Goal: Task Accomplishment & Management: Use online tool/utility

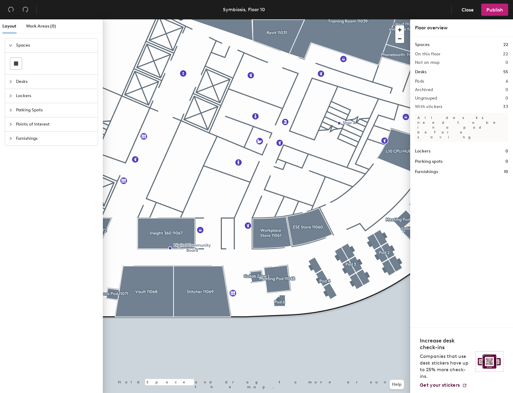
click at [317, 19] on div at bounding box center [256, 19] width 307 height 0
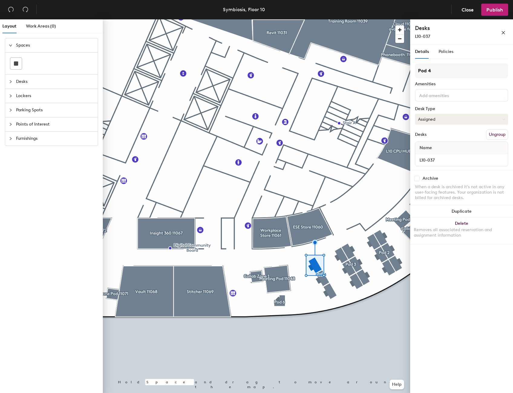
click at [494, 119] on button "Assigned" at bounding box center [461, 119] width 93 height 11
click at [421, 155] on div "Hoteled" at bounding box center [445, 156] width 60 height 9
click at [491, 119] on button "Assigned" at bounding box center [461, 119] width 93 height 11
click at [432, 155] on div "Hoteled" at bounding box center [445, 156] width 60 height 9
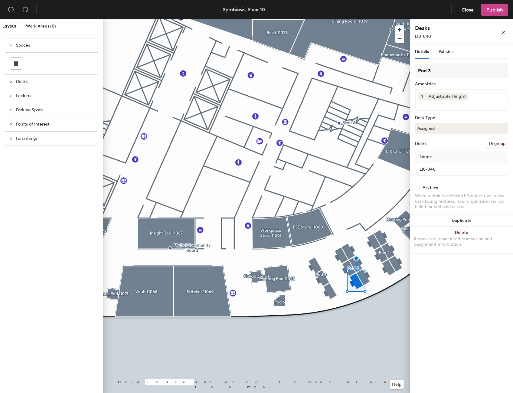
click at [495, 10] on span "Publish" at bounding box center [494, 10] width 17 height 6
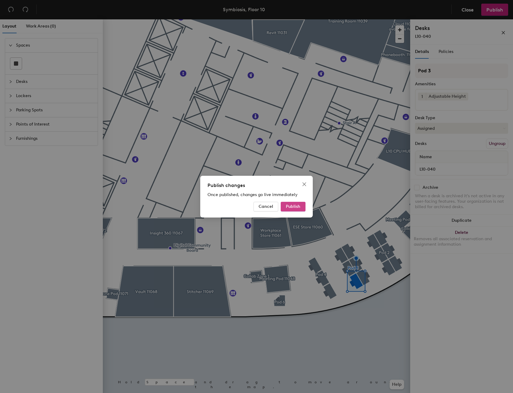
click at [295, 209] on button "Publish" at bounding box center [293, 207] width 25 height 10
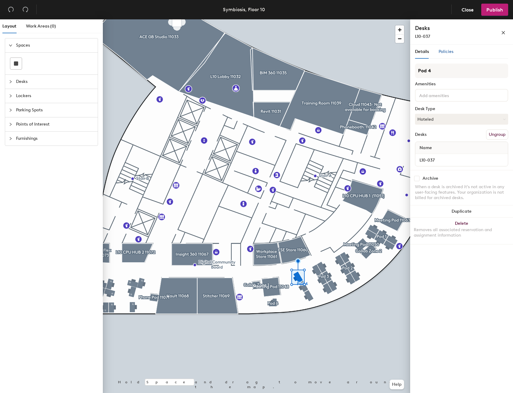
click at [445, 51] on span "Policies" at bounding box center [446, 51] width 15 height 5
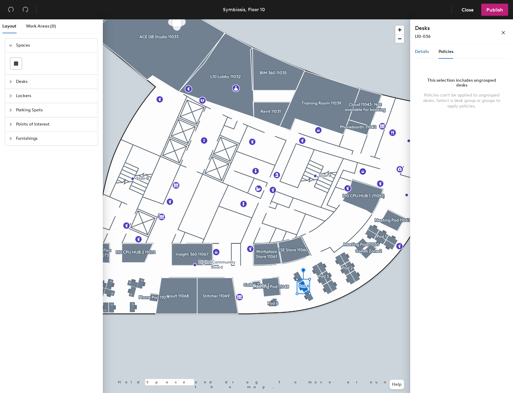
click at [421, 52] on span "Details" at bounding box center [422, 51] width 14 height 5
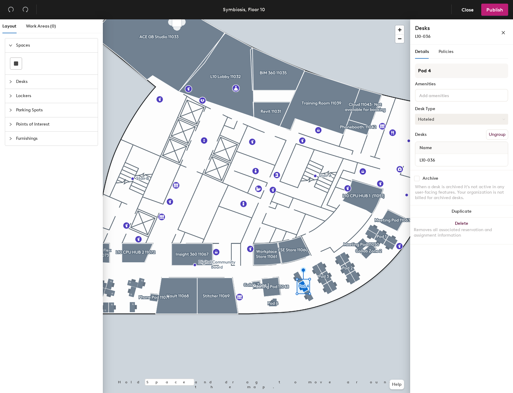
click at [503, 123] on button "Hoteled" at bounding box center [461, 119] width 93 height 11
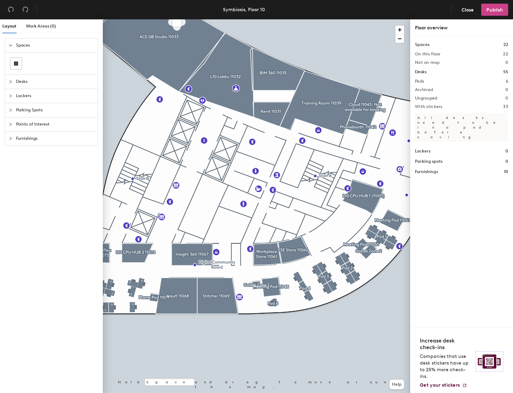
click at [490, 10] on span "Publish" at bounding box center [494, 10] width 17 height 6
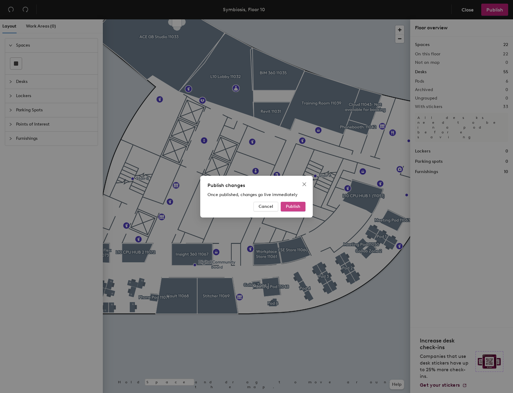
click at [296, 208] on span "Publish" at bounding box center [293, 206] width 15 height 5
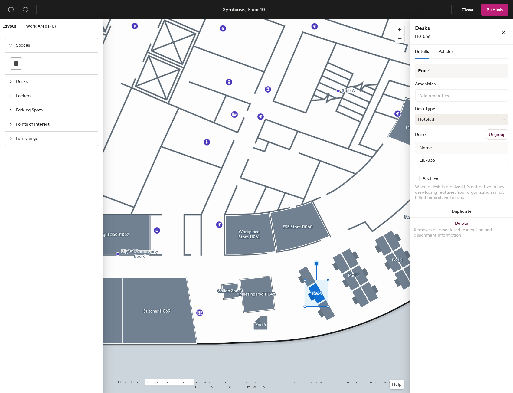
click at [498, 120] on button "Hoteled" at bounding box center [461, 119] width 93 height 11
click at [422, 155] on div "Hoteled" at bounding box center [445, 156] width 60 height 9
click at [496, 136] on button "Ungroup" at bounding box center [497, 134] width 22 height 10
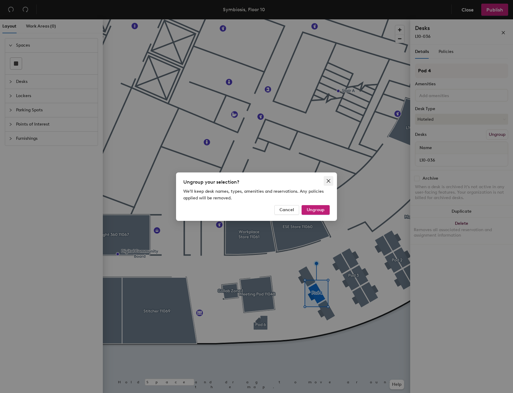
click at [327, 182] on icon "close" at bounding box center [328, 180] width 5 height 5
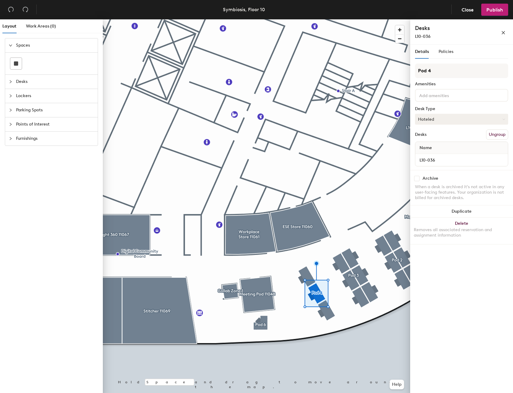
click at [437, 120] on button "Hoteled" at bounding box center [461, 119] width 93 height 11
click at [428, 146] on div "Hot" at bounding box center [445, 146] width 60 height 9
click at [470, 121] on button "Hot" at bounding box center [461, 119] width 93 height 11
click at [431, 156] on div "Hoteled" at bounding box center [445, 156] width 60 height 9
click at [495, 9] on span "Publish" at bounding box center [494, 10] width 17 height 6
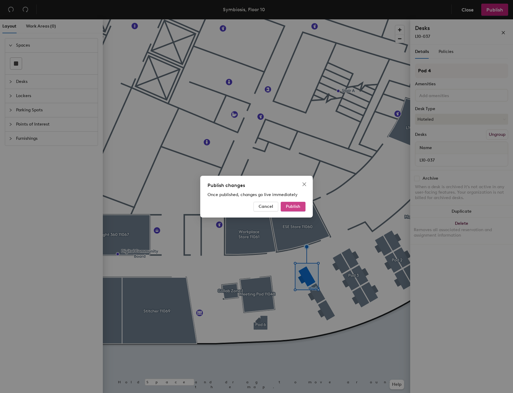
click at [283, 209] on button "Publish" at bounding box center [293, 207] width 25 height 10
